Goal: Information Seeking & Learning: Learn about a topic

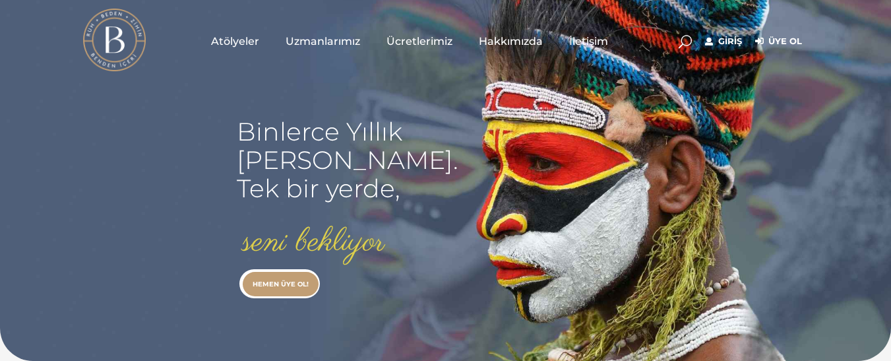
type input "[EMAIL_ADDRESS][DOMAIN_NAME]"
click at [731, 38] on link "Giriş" at bounding box center [723, 42] width 37 height 16
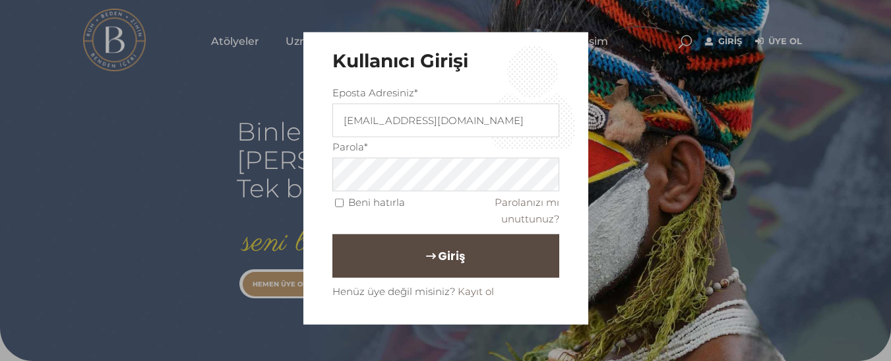
click at [526, 263] on button "Giriş" at bounding box center [445, 256] width 227 height 44
click at [332, 234] on button "Giriş" at bounding box center [445, 256] width 227 height 44
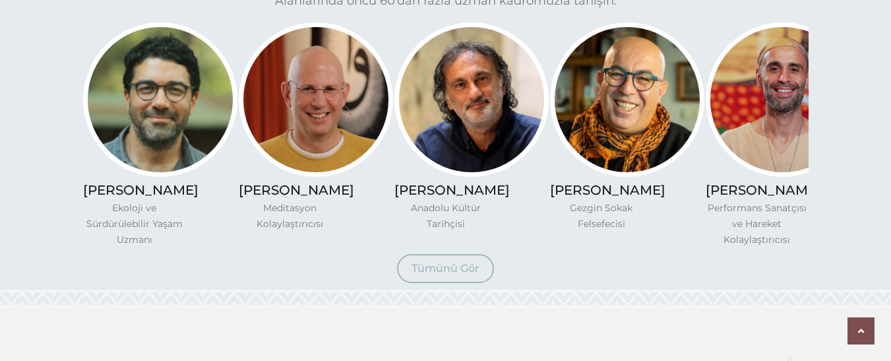
scroll to position [1108, 0]
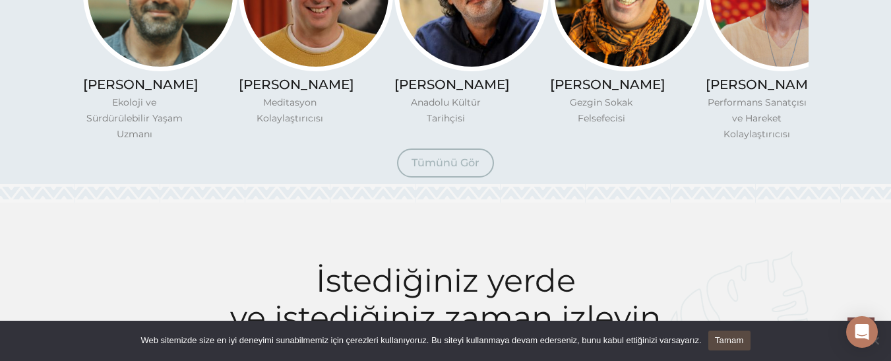
click at [443, 169] on span "Tümünü Gör" at bounding box center [445, 162] width 68 height 13
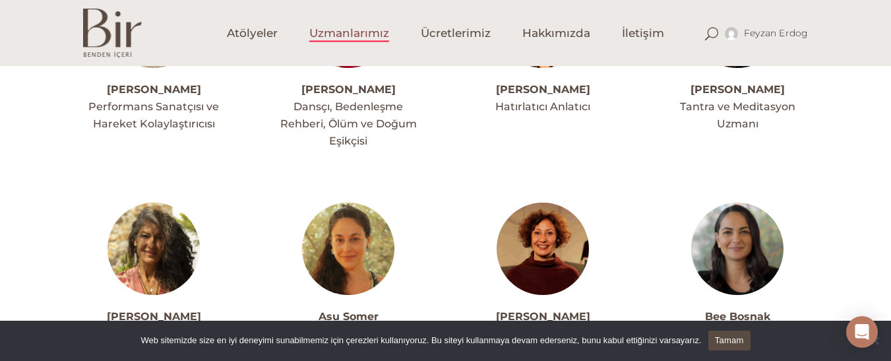
scroll to position [369, 0]
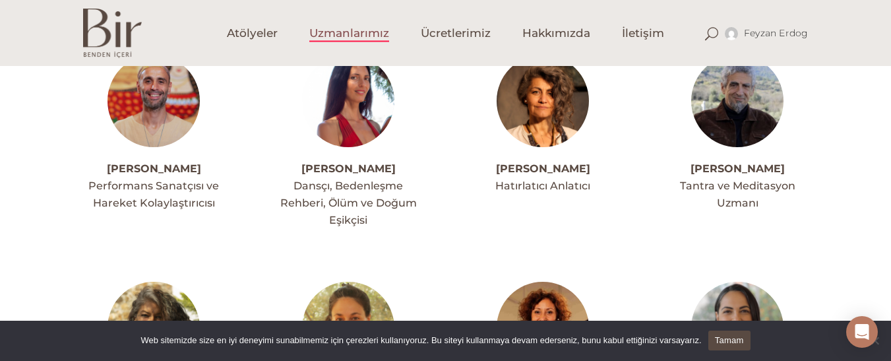
click at [350, 124] on img at bounding box center [348, 101] width 92 height 92
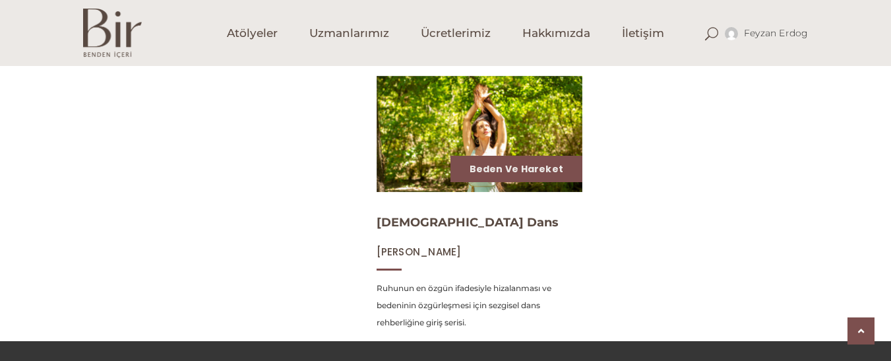
scroll to position [529, 0]
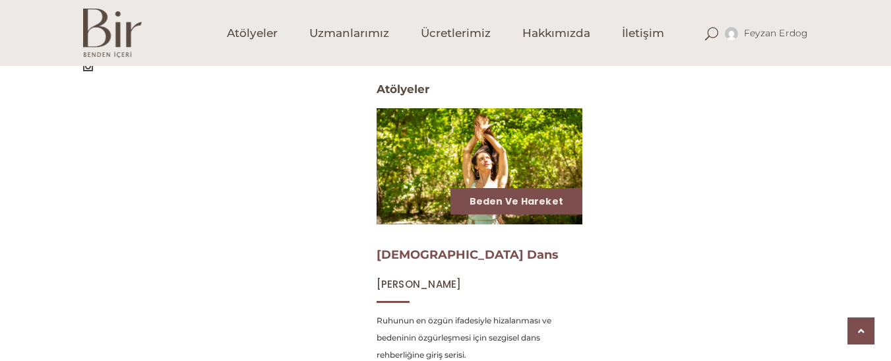
click at [402, 256] on link "[DEMOGRAPHIC_DATA] Dans" at bounding box center [468, 254] width 182 height 15
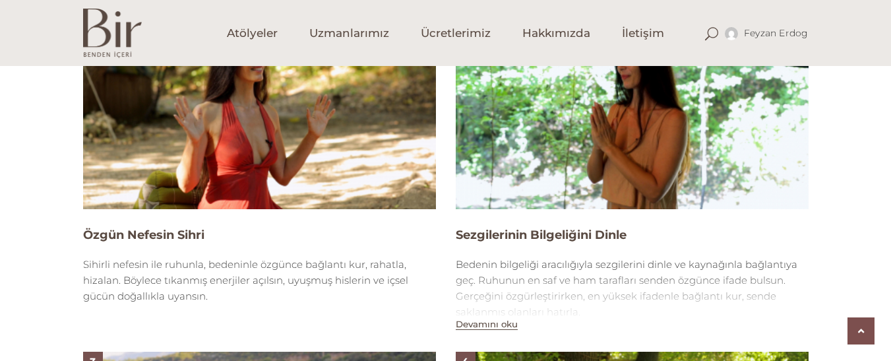
scroll to position [870, 0]
